Goal: Task Accomplishment & Management: Complete application form

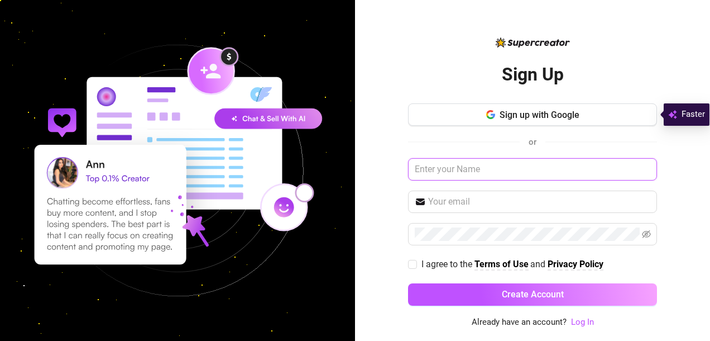
click at [464, 172] on input "text" at bounding box center [532, 169] width 249 height 22
click at [389, 178] on div "Sign Up Sign up with Google or I agree to the Terms of Use and Privacy Policy C…" at bounding box center [532, 170] width 355 height 341
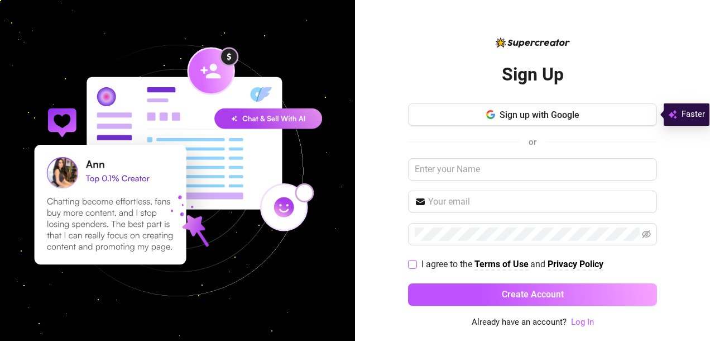
click at [415, 264] on input "I agree to the Terms of Use and Privacy Policy" at bounding box center [412, 264] width 8 height 8
checkbox input "true"
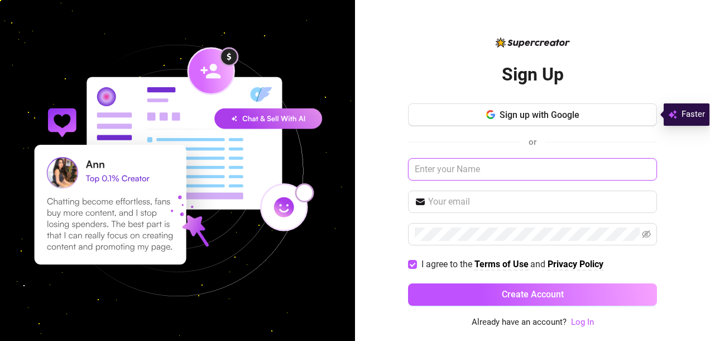
click at [468, 169] on input "text" at bounding box center [532, 169] width 249 height 22
type input "george_bazu"
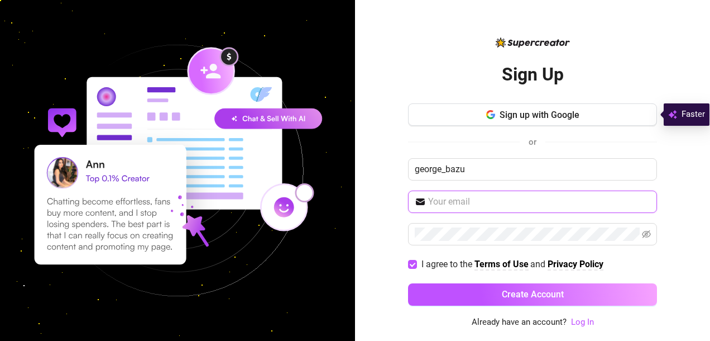
click at [476, 206] on input "text" at bounding box center [539, 201] width 222 height 13
type input "[EMAIL_ADDRESS][DOMAIN_NAME]"
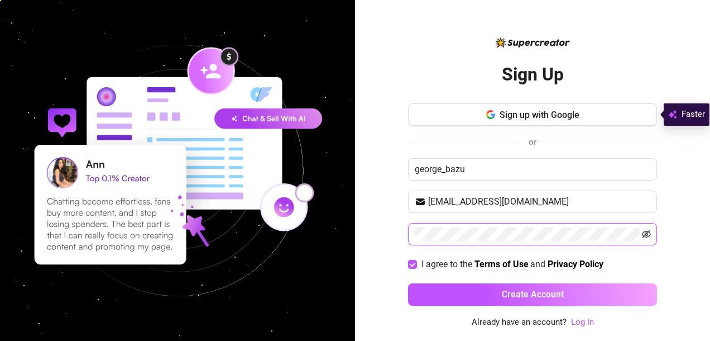
click at [648, 232] on icon "eye-invisible" at bounding box center [646, 233] width 9 height 9
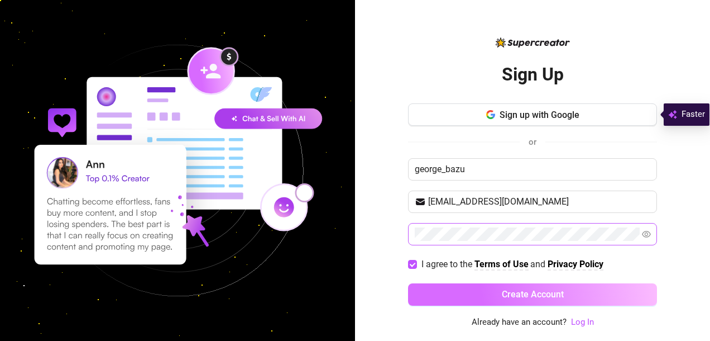
click at [479, 292] on button "Create Account" at bounding box center [532, 294] width 249 height 22
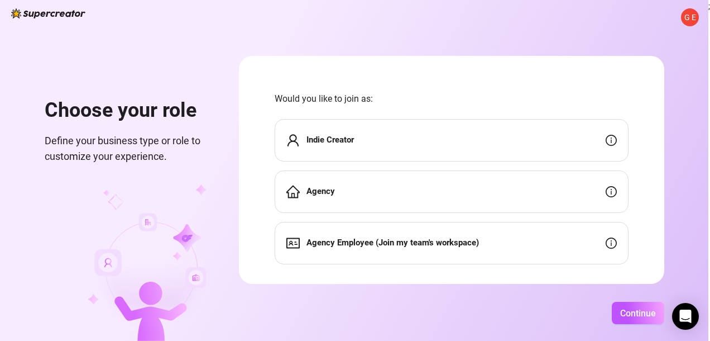
click at [334, 190] on strong "Agency" at bounding box center [321, 191] width 28 height 10
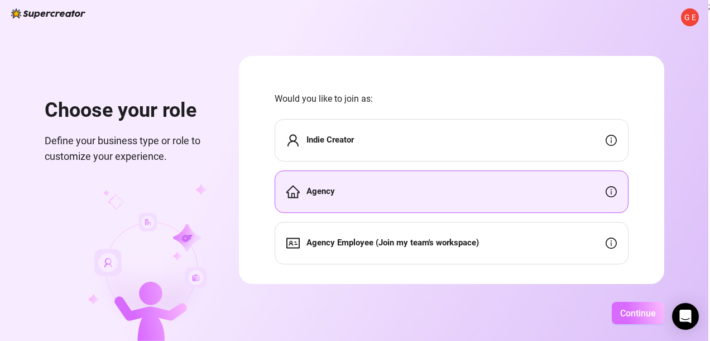
click at [633, 310] on span "Continue" at bounding box center [638, 313] width 36 height 11
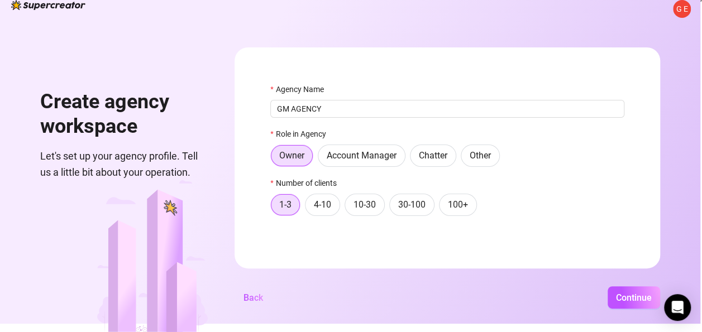
scroll to position [13, 0]
type input "GM AGENCY"
click at [636, 300] on span "Continue" at bounding box center [634, 298] width 36 height 11
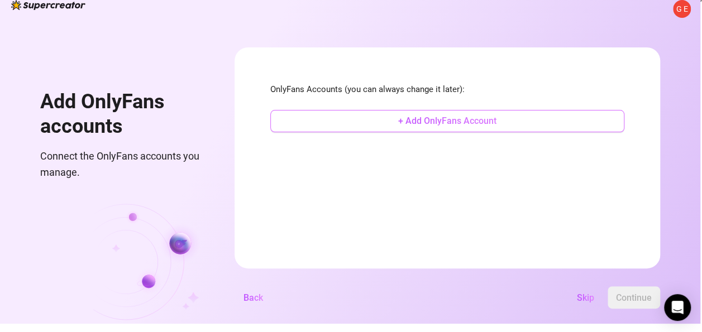
click at [451, 119] on span "+ Add OnlyFans Account" at bounding box center [447, 121] width 98 height 11
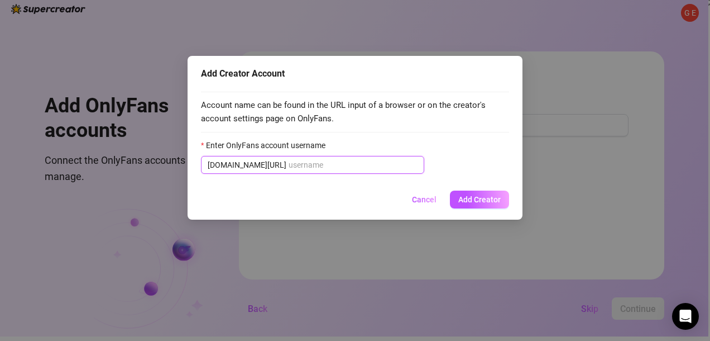
paste input "@queen_latiffa"
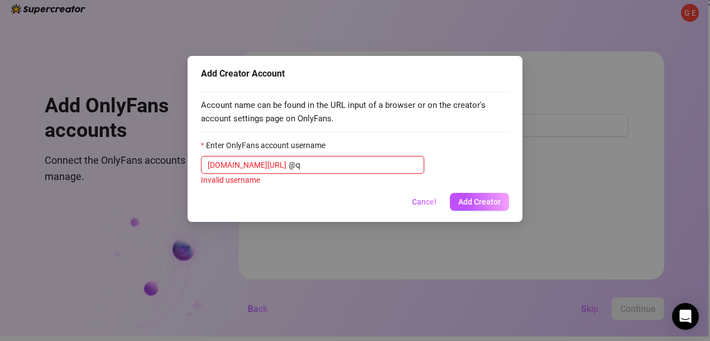
type input "@"
click at [294, 167] on input "Enter OnlyFans account username" at bounding box center [353, 165] width 129 height 12
paste input "queen_latiffa"
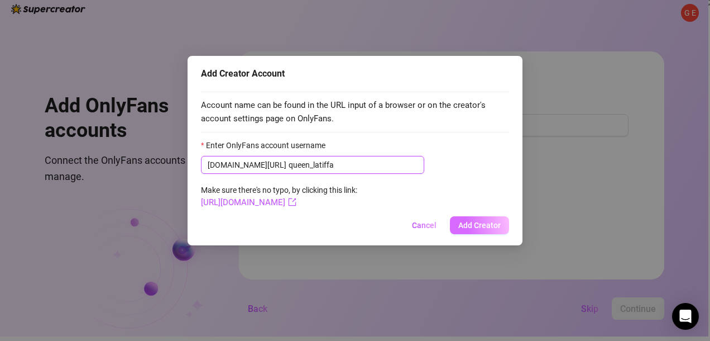
type input "queen_latiffa"
click at [476, 225] on span "Add Creator" at bounding box center [479, 225] width 42 height 9
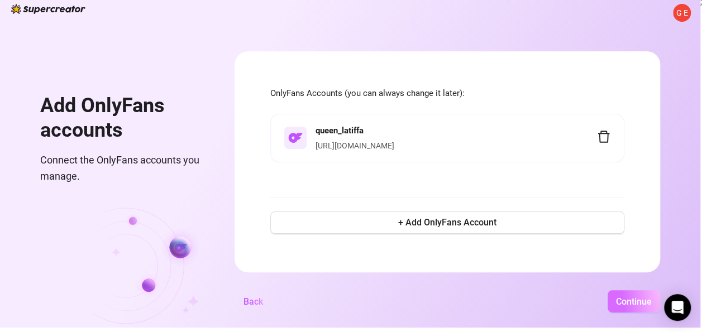
click at [628, 307] on span "Continue" at bounding box center [634, 302] width 36 height 11
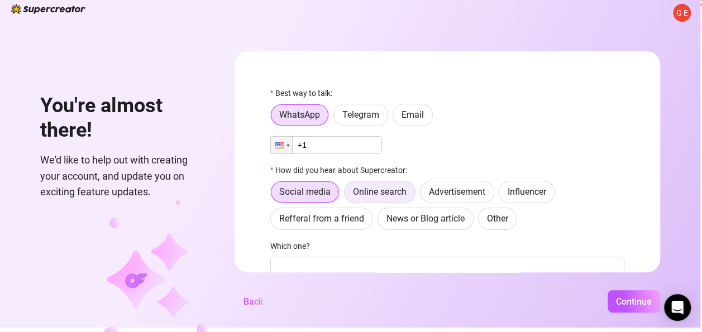
click at [389, 194] on span "Online search" at bounding box center [380, 191] width 54 height 11
click at [347, 195] on input "Online search" at bounding box center [347, 195] width 0 height 0
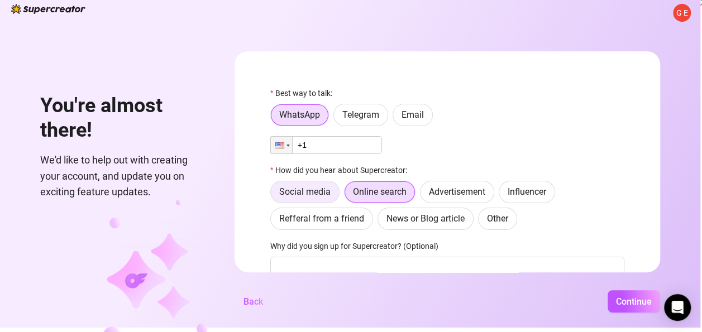
click at [318, 195] on span "Social media" at bounding box center [304, 191] width 51 height 11
click at [274, 195] on input "Social media" at bounding box center [274, 195] width 0 height 0
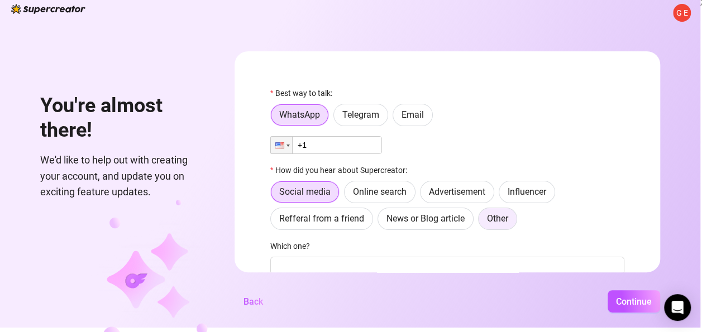
click at [508, 223] on span "Other" at bounding box center [497, 218] width 21 height 11
click at [481, 222] on input "Other" at bounding box center [481, 222] width 0 height 0
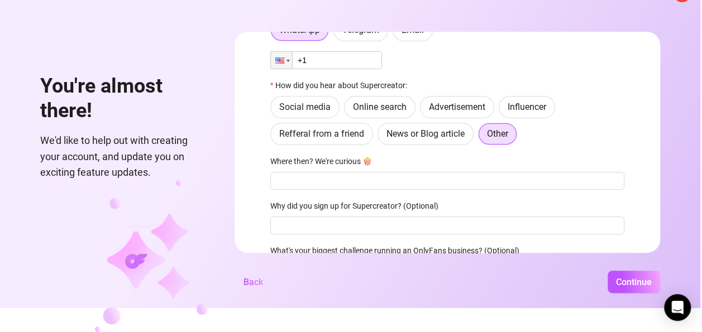
scroll to position [56, 0]
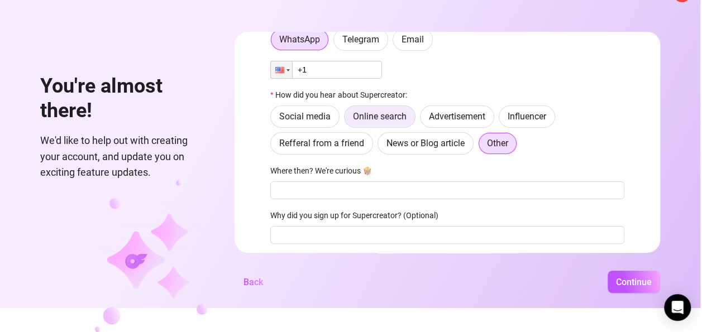
click at [372, 114] on span "Online search" at bounding box center [380, 116] width 54 height 11
click at [347, 119] on input "Online search" at bounding box center [347, 119] width 0 height 0
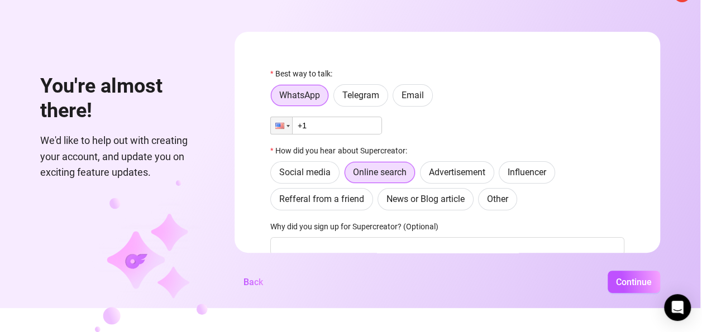
scroll to position [0, 0]
click at [292, 117] on div at bounding box center [281, 125] width 21 height 17
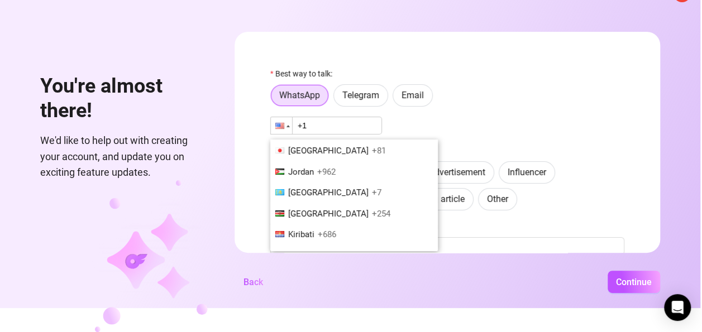
scroll to position [2010, 0]
click at [307, 209] on span "[GEOGRAPHIC_DATA]" at bounding box center [328, 214] width 80 height 10
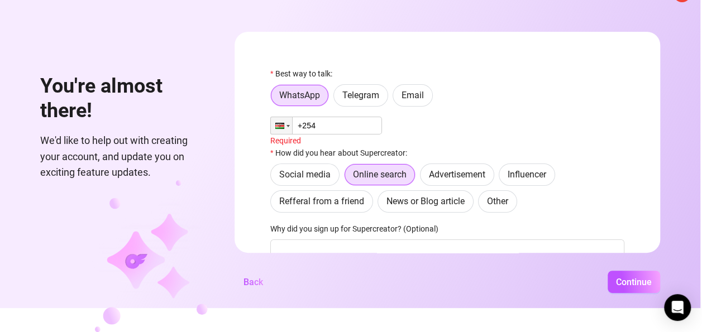
click at [333, 119] on input "+254" at bounding box center [326, 126] width 112 height 18
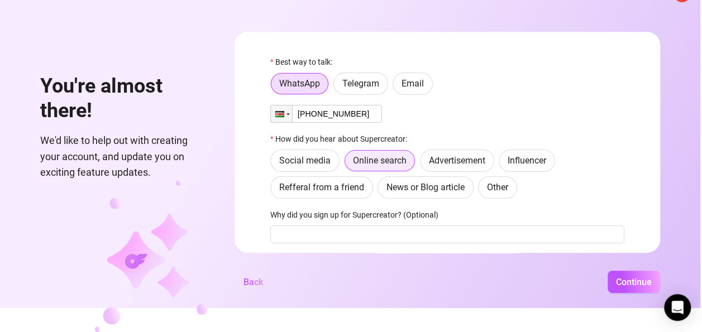
scroll to position [0, 0]
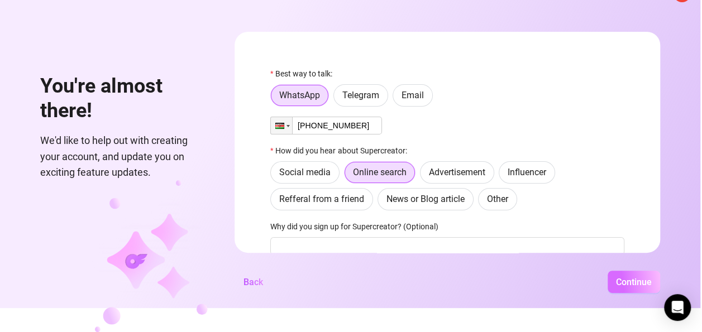
type input "[PHONE_NUMBER]"
click at [631, 285] on span "Continue" at bounding box center [634, 282] width 36 height 11
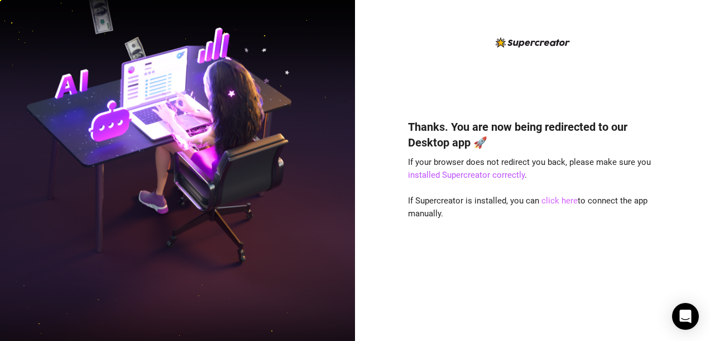
click at [567, 203] on link "click here" at bounding box center [560, 200] width 36 height 10
